Goal: Find specific page/section: Find specific page/section

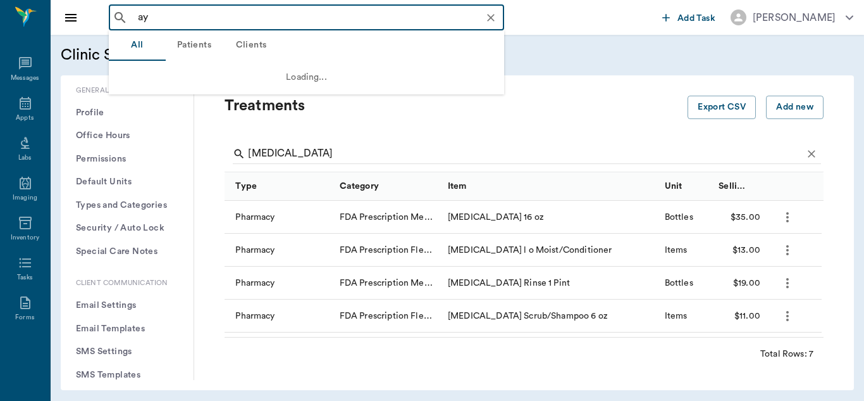
type input "a"
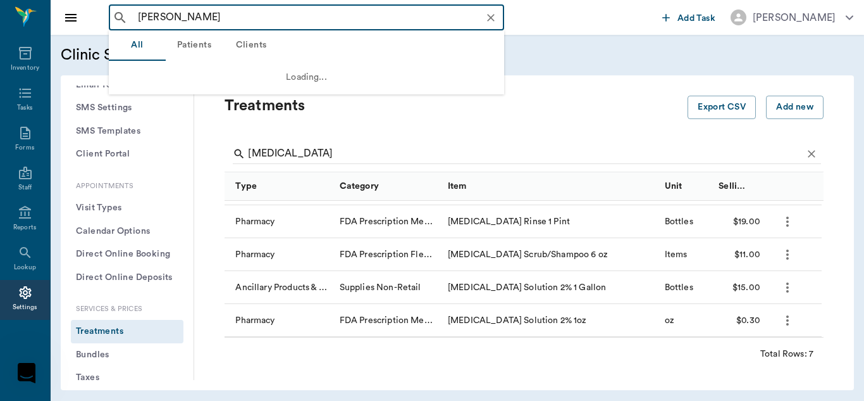
type input "[PERSON_NAME]"
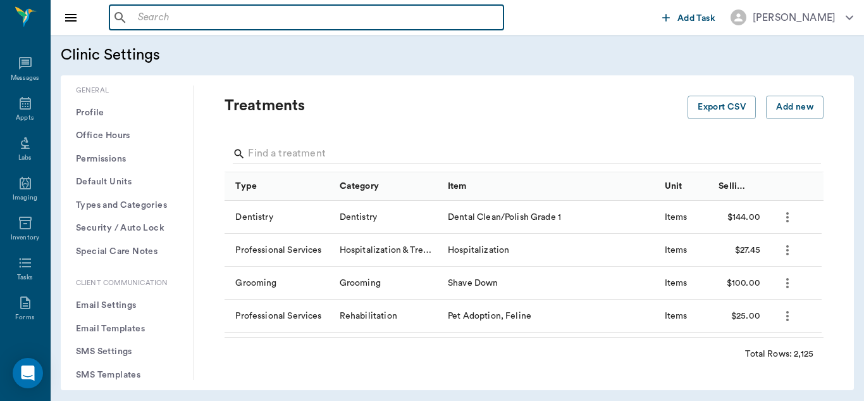
scroll to position [170, 0]
click at [207, 21] on input "text" at bounding box center [316, 18] width 366 height 18
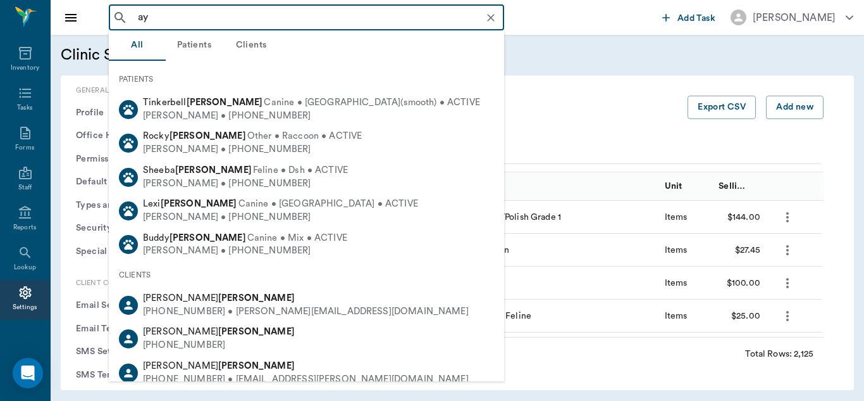
type input "a"
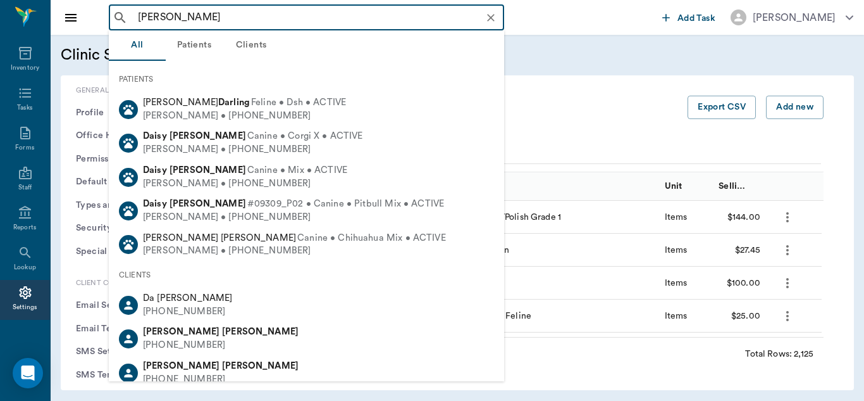
type input "[PERSON_NAME]"
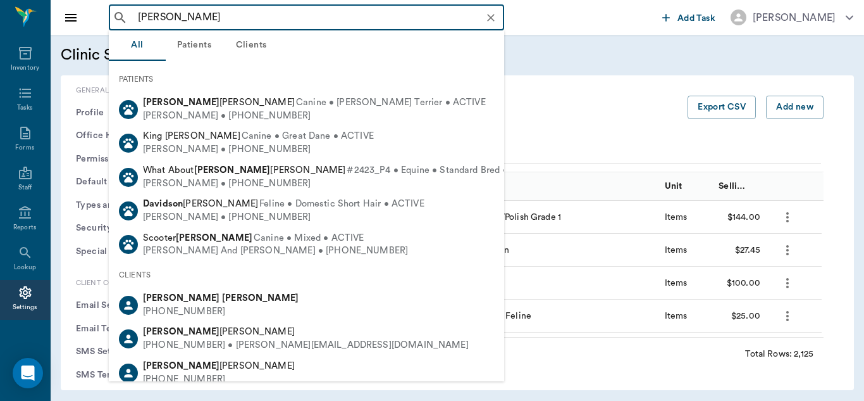
click at [494, 18] on icon "Clear" at bounding box center [491, 17] width 13 height 13
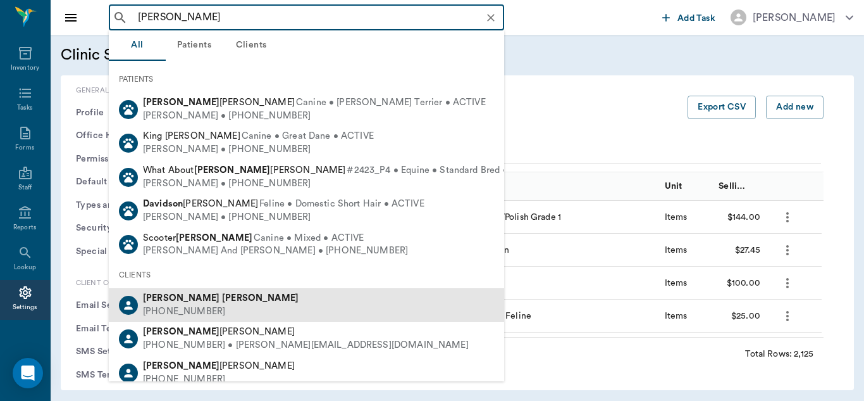
click at [177, 309] on div "[PHONE_NUMBER]" at bounding box center [221, 311] width 156 height 13
type input "[PERSON_NAME]"
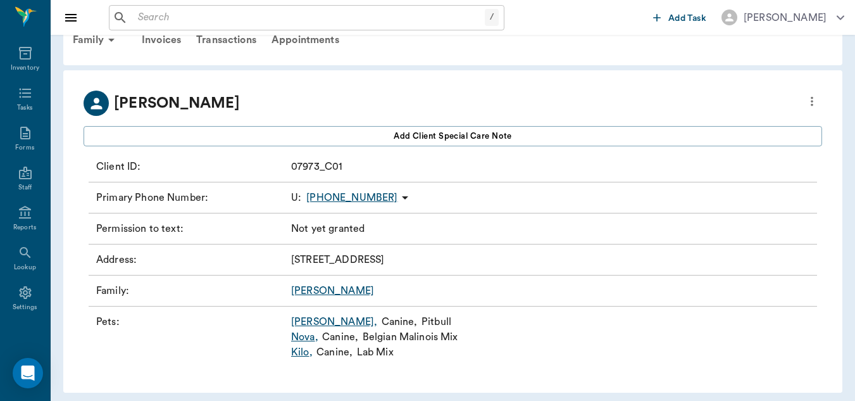
scroll to position [24, 0]
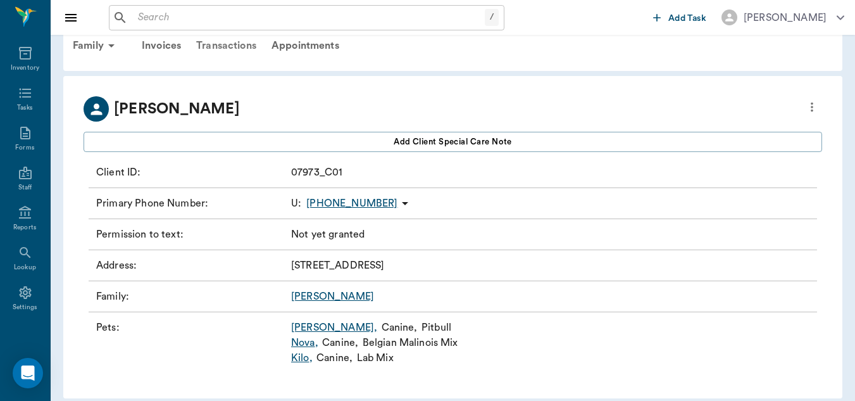
click at [242, 44] on div "Transactions" at bounding box center [226, 45] width 75 height 30
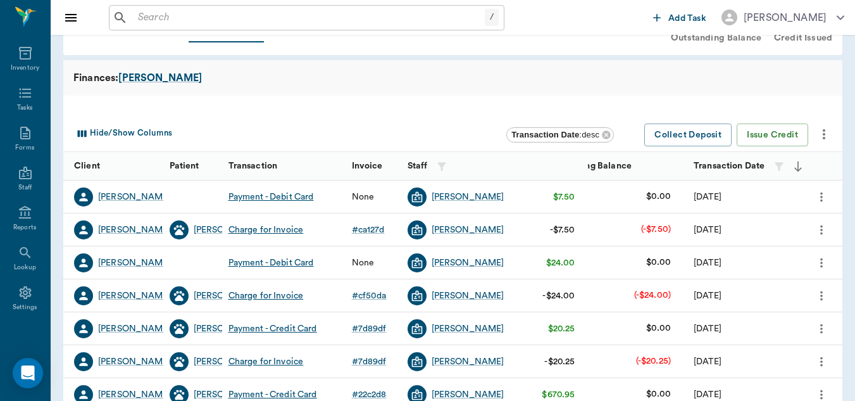
scroll to position [34, 0]
